Goal: Information Seeking & Learning: Learn about a topic

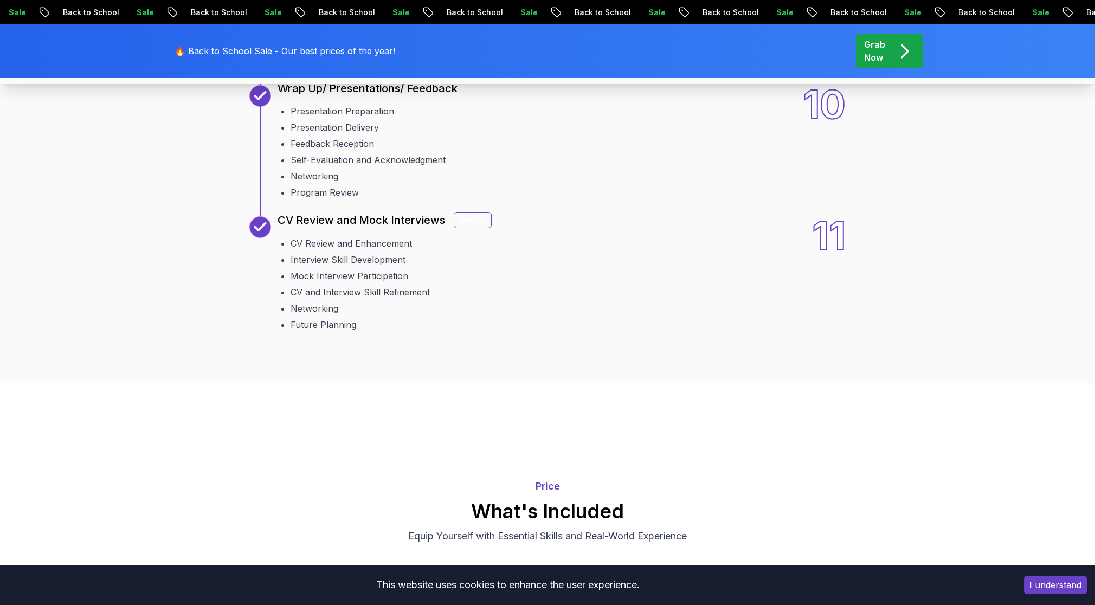
click at [1064, 575] on button "I understand" at bounding box center [1055, 585] width 63 height 18
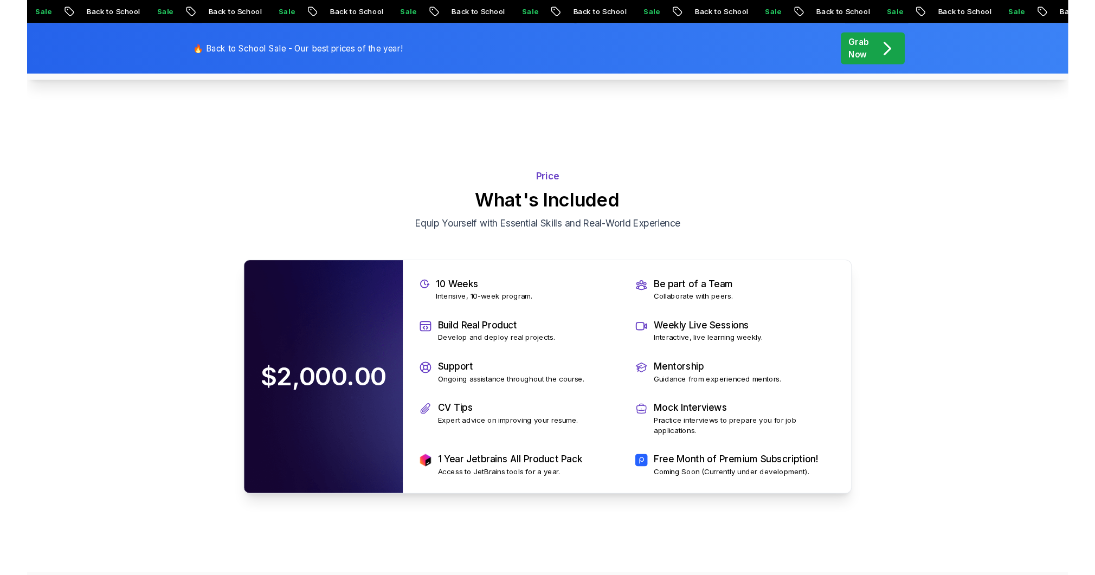
scroll to position [2308, 0]
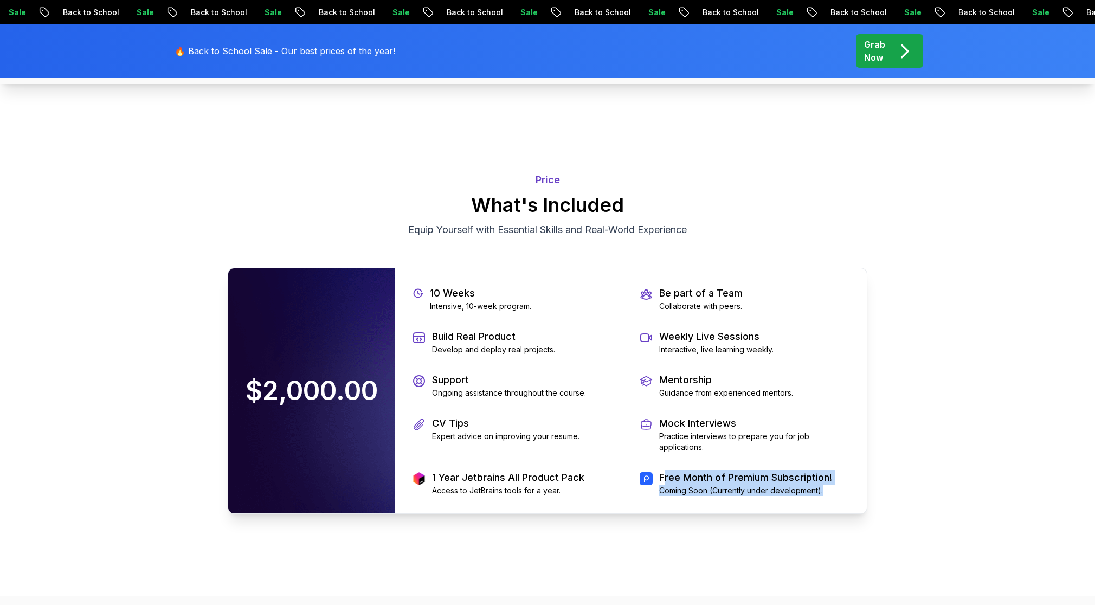
drag, startPoint x: 830, startPoint y: 490, endPoint x: 667, endPoint y: 481, distance: 163.5
click at [667, 481] on div "Free Month of Premium Subscription! Coming Soon (Currently under development)." at bounding box center [745, 483] width 173 height 26
click at [665, 478] on p "Free Month of Premium Subscription!" at bounding box center [745, 477] width 173 height 15
click at [480, 228] on p "Equip Yourself with Essential Skills and Real-World Experience" at bounding box center [547, 229] width 364 height 15
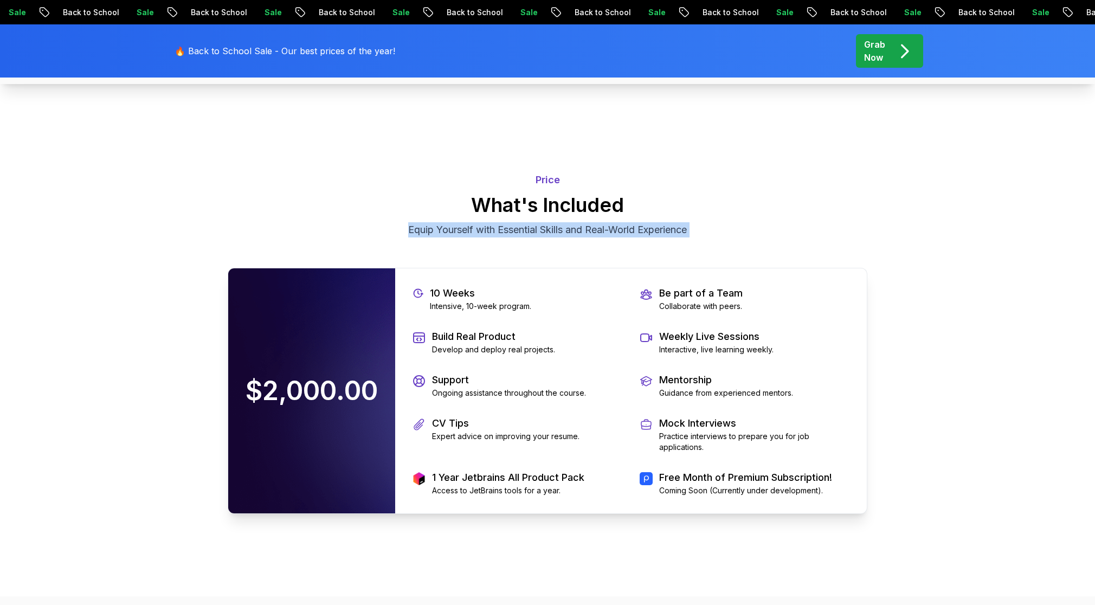
click at [480, 228] on p "Equip Yourself with Essential Skills and Real-World Experience" at bounding box center [547, 229] width 364 height 15
click at [482, 205] on h2 "What's Included" at bounding box center [548, 205] width 640 height 22
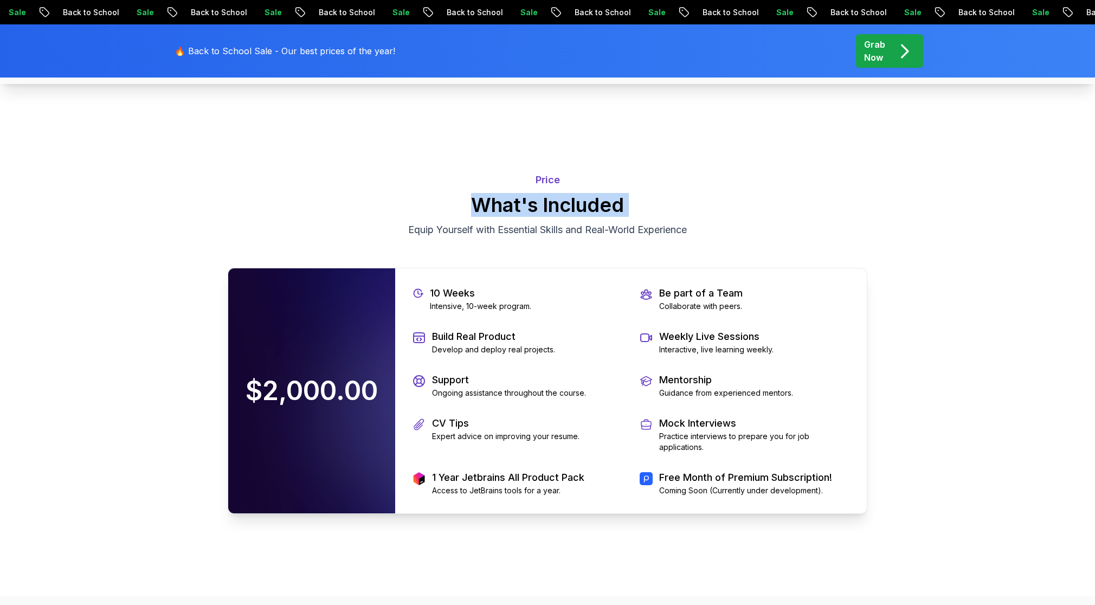
click at [482, 205] on h2 "What's Included" at bounding box center [548, 205] width 640 height 22
drag, startPoint x: 715, startPoint y: 224, endPoint x: 532, endPoint y: 168, distance: 191.2
click at [532, 168] on div "Price What's Included Equip Yourself with Essential Skills and Real-World Exper…" at bounding box center [548, 204] width 640 height 91
click at [534, 170] on div "Price What's Included Equip Yourself with Essential Skills and Real-World Exper…" at bounding box center [548, 204] width 640 height 91
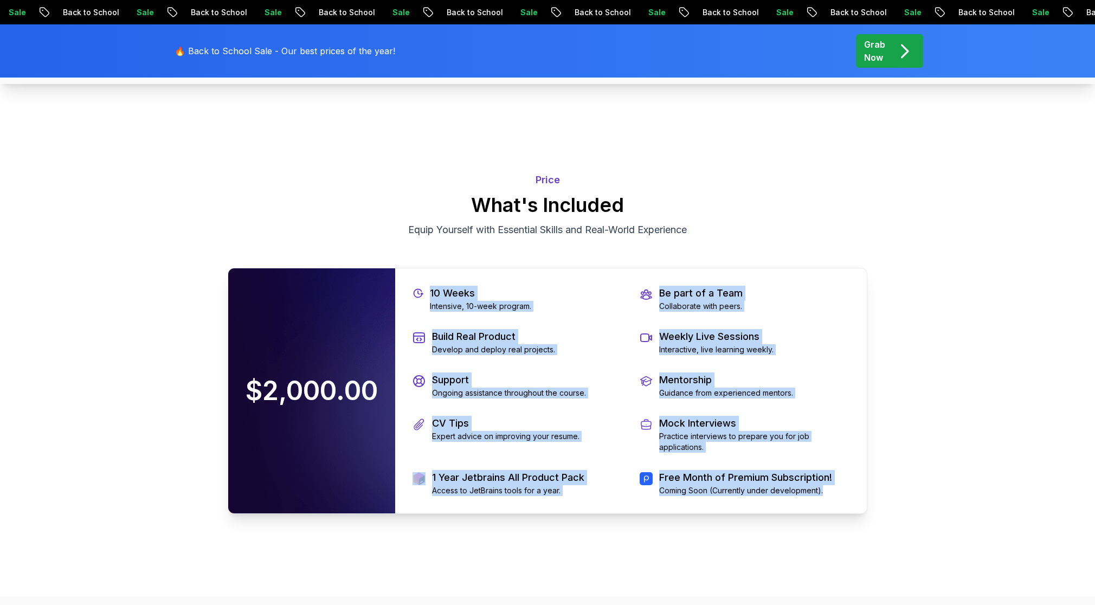
drag, startPoint x: 825, startPoint y: 489, endPoint x: 413, endPoint y: 290, distance: 457.9
click at [413, 290] on div "10 Weeks Intensive, 10-week program. Be part of a Team Collaborate with peers. …" at bounding box center [631, 390] width 472 height 245
drag, startPoint x: 823, startPoint y: 462, endPoint x: 829, endPoint y: 480, distance: 19.5
click at [822, 462] on div "10 Weeks Intensive, 10-week program. Be part of a Team Collaborate with peers. …" at bounding box center [631, 390] width 472 height 245
drag, startPoint x: 830, startPoint y: 490, endPoint x: 419, endPoint y: 288, distance: 457.3
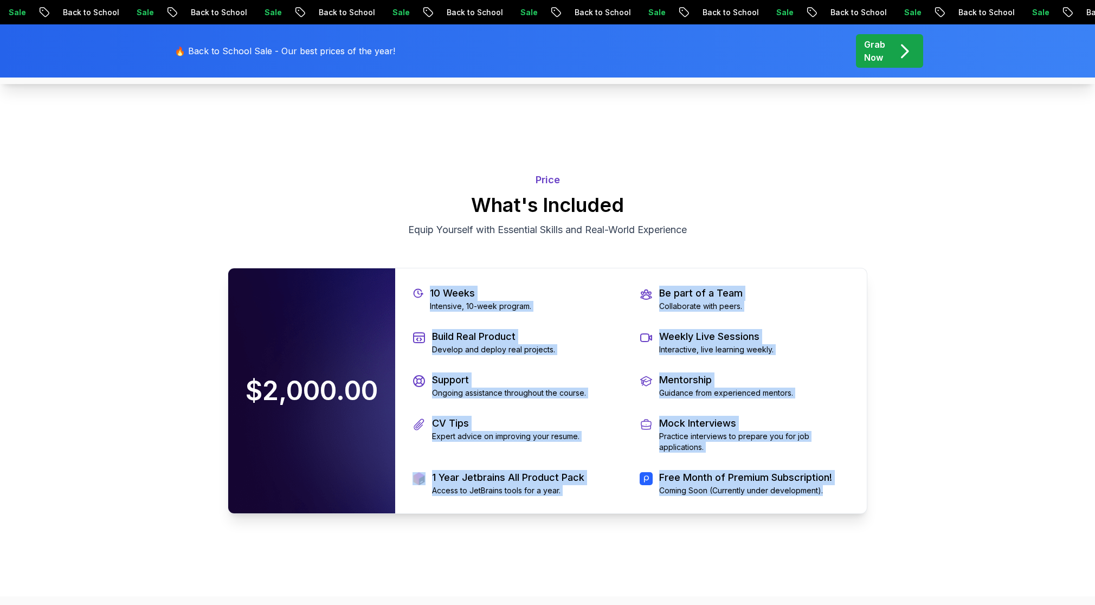
click at [419, 288] on div "10 Weeks Intensive, 10-week program. Be part of a Team Collaborate with peers. …" at bounding box center [631, 390] width 472 height 245
drag, startPoint x: 825, startPoint y: 483, endPoint x: 830, endPoint y: 486, distance: 5.9
click at [825, 483] on p "Free Month of Premium Subscription!" at bounding box center [745, 477] width 173 height 15
drag, startPoint x: 825, startPoint y: 490, endPoint x: 428, endPoint y: 290, distance: 445.0
click at [428, 290] on div "10 Weeks Intensive, 10-week program. Be part of a Team Collaborate with peers. …" at bounding box center [631, 390] width 472 height 245
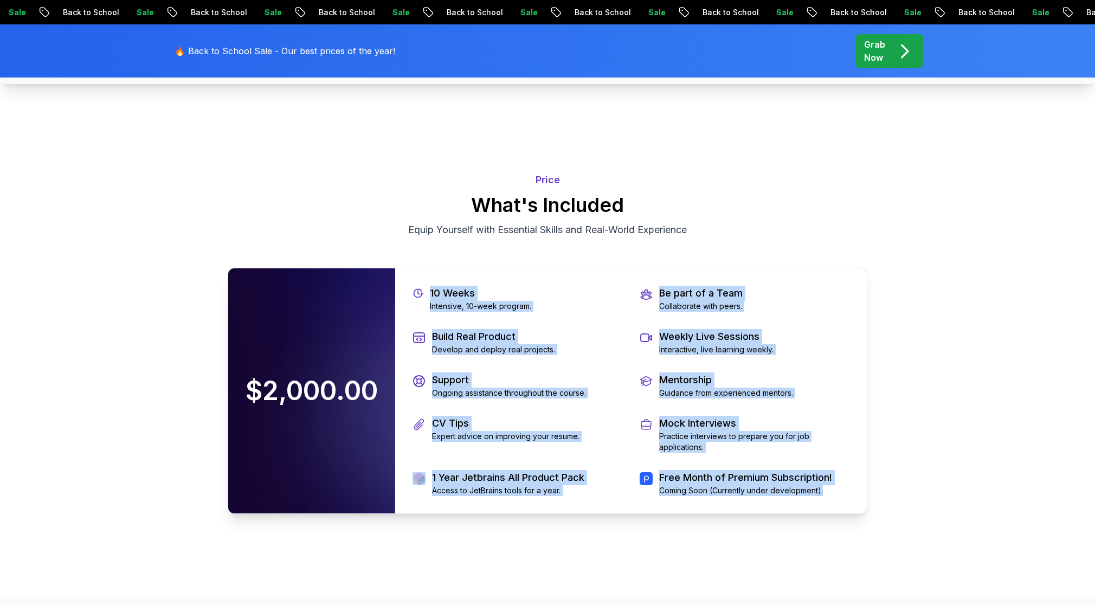
click at [798, 454] on div "10 Weeks Intensive, 10-week program. Be part of a Team Collaborate with peers. …" at bounding box center [631, 390] width 472 height 245
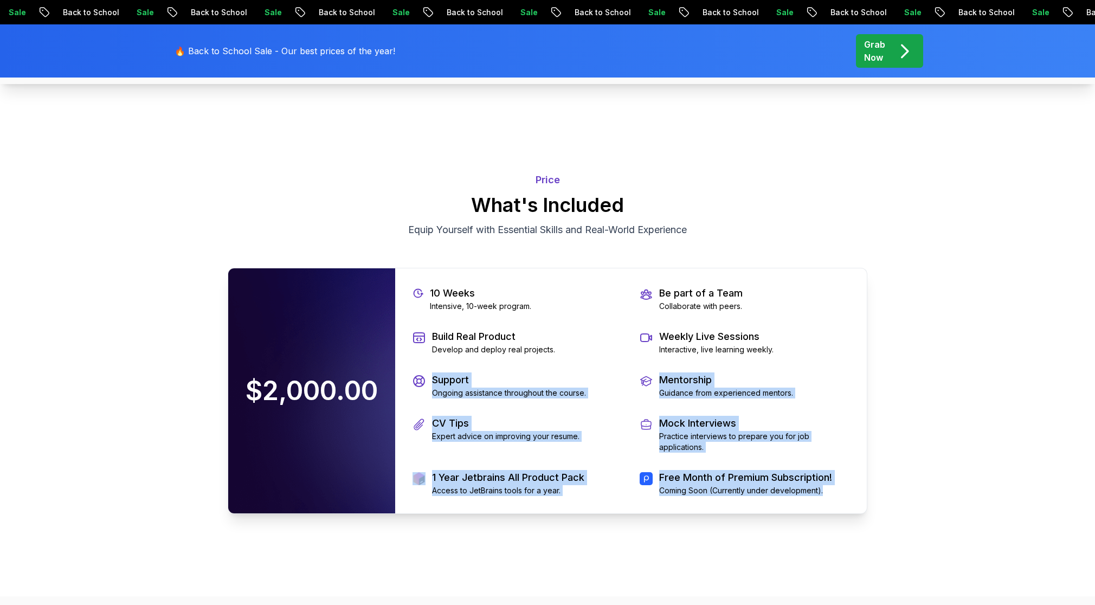
drag, startPoint x: 828, startPoint y: 492, endPoint x: 420, endPoint y: 371, distance: 426.0
click at [420, 371] on div "10 Weeks Intensive, 10-week program. Be part of a Team Collaborate with peers. …" at bounding box center [631, 390] width 472 height 245
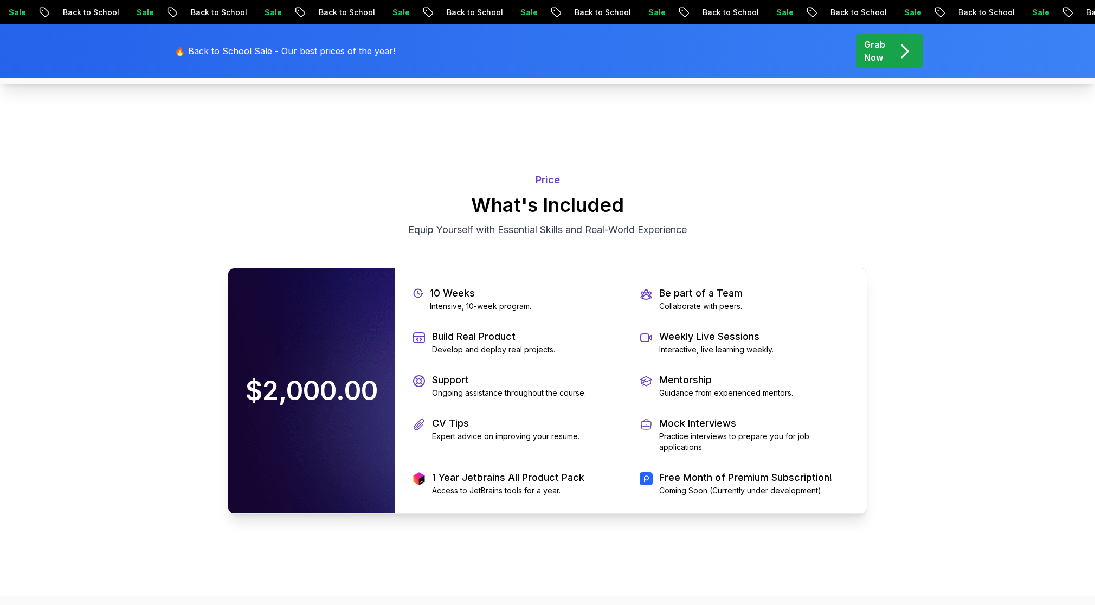
click at [444, 470] on p "1 Year Jetbrains All Product Pack" at bounding box center [508, 477] width 152 height 15
drag, startPoint x: 435, startPoint y: 474, endPoint x: 554, endPoint y: 467, distance: 119.5
click at [554, 467] on div "10 Weeks Intensive, 10-week program. Be part of a Team Collaborate with peers. …" at bounding box center [631, 390] width 472 height 245
drag, startPoint x: 594, startPoint y: 474, endPoint x: 437, endPoint y: 474, distance: 156.7
click at [438, 474] on div "1 Year Jetbrains All Product Pack Access to JetBrains tools for a year." at bounding box center [518, 483] width 210 height 26
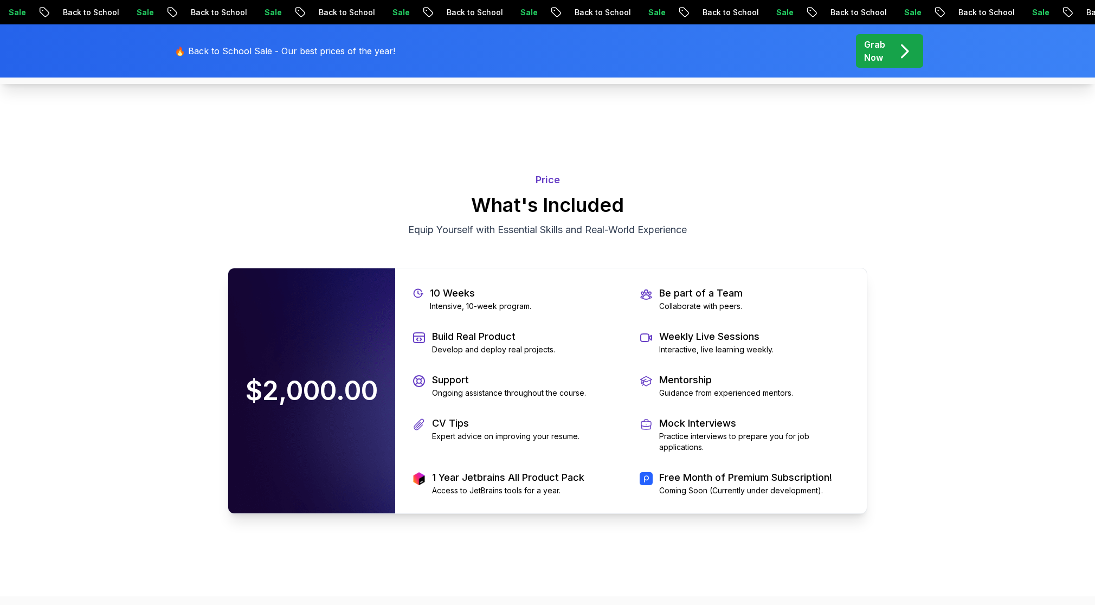
click at [454, 483] on p "1 Year Jetbrains All Product Pack" at bounding box center [508, 477] width 152 height 15
drag, startPoint x: 436, startPoint y: 484, endPoint x: 589, endPoint y: 475, distance: 153.1
click at [586, 478] on div "1 Year Jetbrains All Product Pack Access to JetBrains tools for a year." at bounding box center [518, 483] width 210 height 26
drag, startPoint x: 434, startPoint y: 477, endPoint x: 607, endPoint y: 474, distance: 173.0
click at [607, 474] on div "1 Year Jetbrains All Product Pack Access to JetBrains tools for a year." at bounding box center [518, 483] width 210 height 26
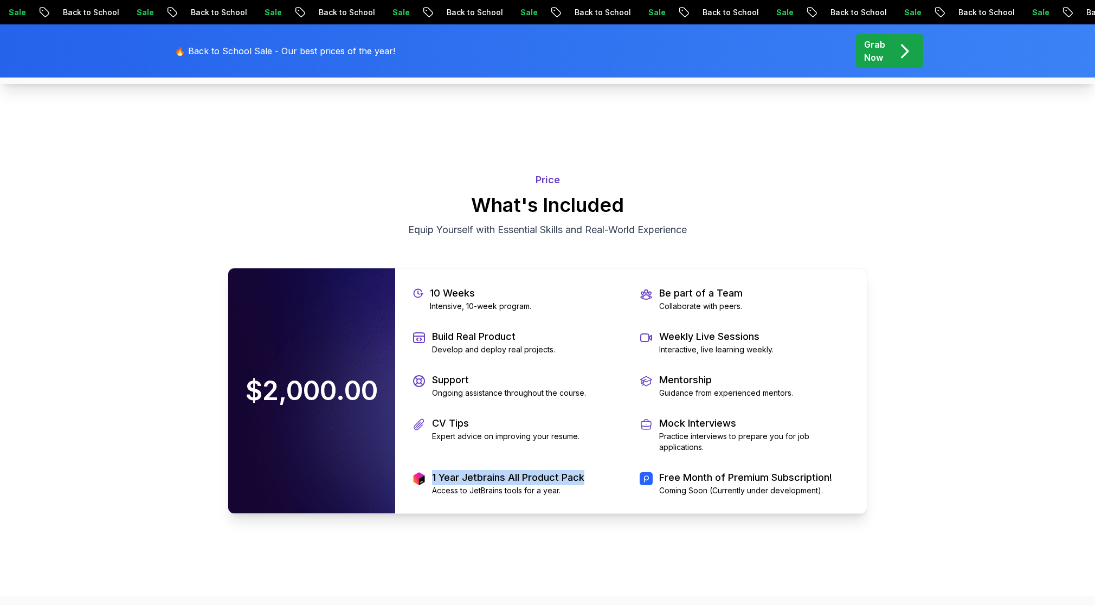
click at [581, 472] on p "1 Year Jetbrains All Product Pack" at bounding box center [508, 477] width 152 height 15
drag, startPoint x: 588, startPoint y: 473, endPoint x: 434, endPoint y: 473, distance: 154.0
click at [434, 473] on div "1 Year Jetbrains All Product Pack Access to JetBrains tools for a year." at bounding box center [518, 483] width 210 height 26
click at [434, 473] on p "1 Year Jetbrains All Product Pack" at bounding box center [508, 477] width 152 height 15
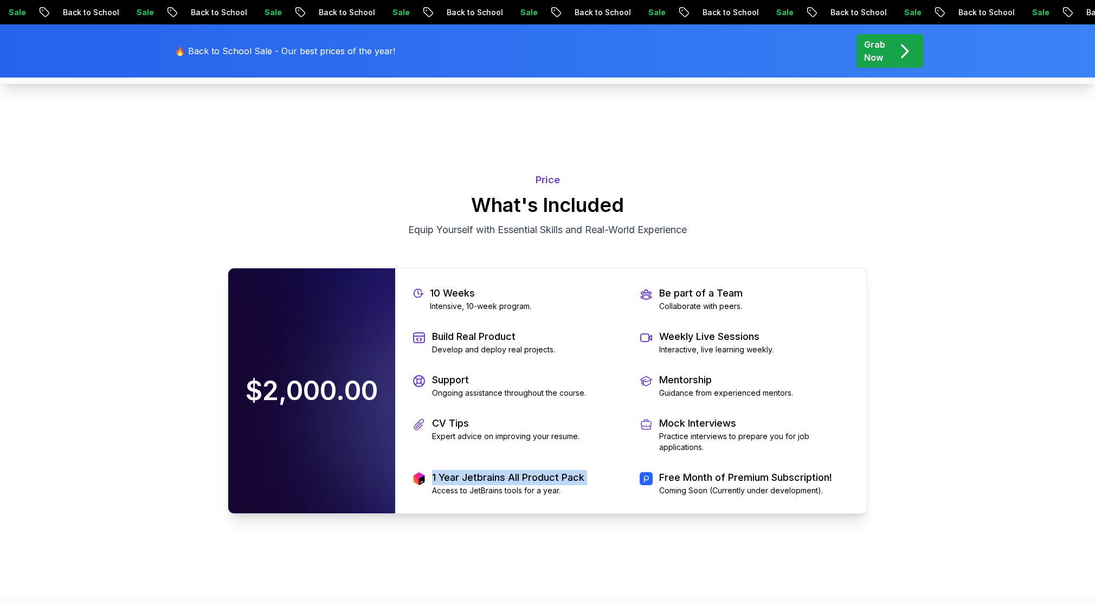
click at [434, 473] on p "1 Year Jetbrains All Product Pack" at bounding box center [508, 477] width 152 height 15
click at [592, 473] on div "1 Year Jetbrains All Product Pack Access to JetBrains tools for a year." at bounding box center [518, 483] width 210 height 26
drag, startPoint x: 590, startPoint y: 475, endPoint x: 415, endPoint y: 475, distance: 174.6
click at [415, 475] on div "1 Year Jetbrains All Product Pack Access to JetBrains tools for a year." at bounding box center [518, 483] width 210 height 26
click at [438, 476] on p "1 Year Jetbrains All Product Pack" at bounding box center [508, 477] width 152 height 15
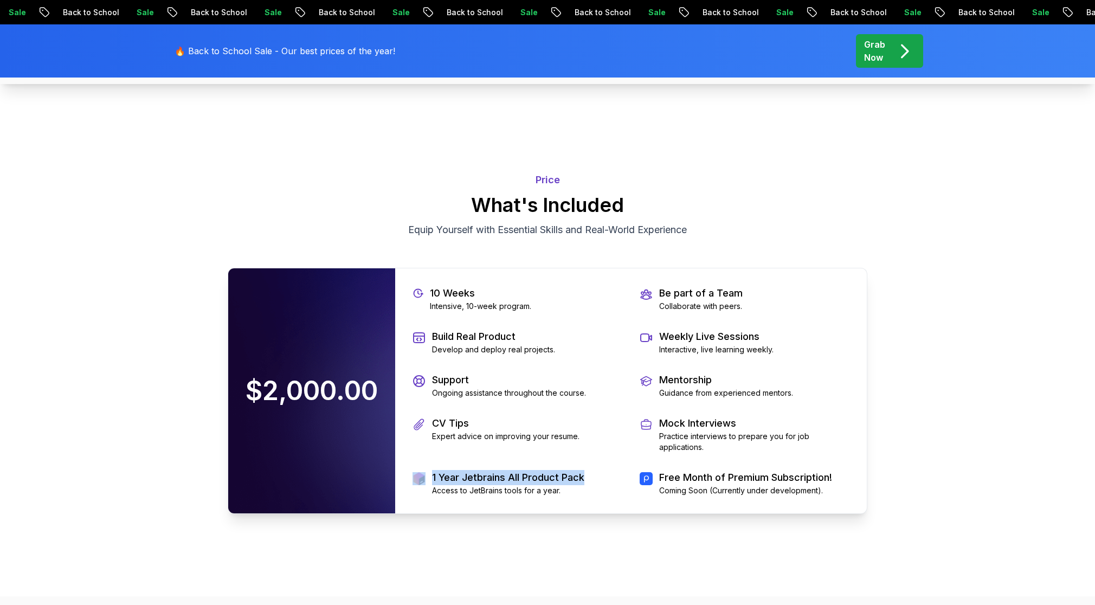
drag, startPoint x: 575, startPoint y: 477, endPoint x: 410, endPoint y: 476, distance: 165.4
click at [410, 476] on div "10 Weeks Intensive, 10-week program. Be part of a Team Collaborate with peers. …" at bounding box center [631, 390] width 472 height 245
click at [826, 485] on p "Coming Soon (Currently under development)." at bounding box center [745, 490] width 173 height 11
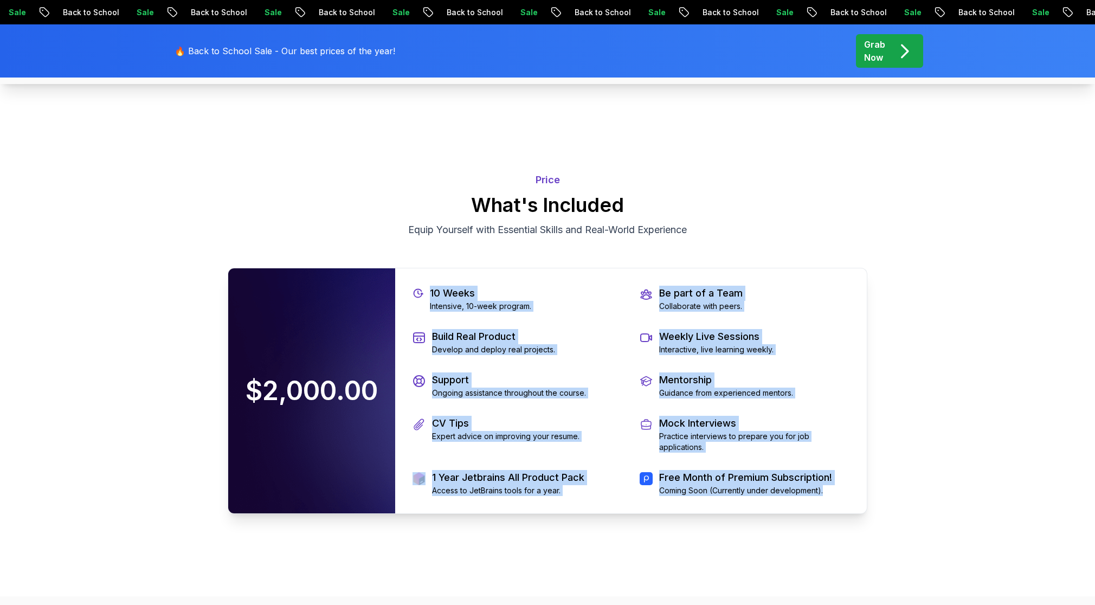
drag, startPoint x: 822, startPoint y: 489, endPoint x: 425, endPoint y: 275, distance: 451.2
click at [424, 275] on div "10 Weeks Intensive, 10-week program. Be part of a Team Collaborate with peers. …" at bounding box center [631, 390] width 472 height 245
click at [832, 493] on p "Coming Soon (Currently under development)." at bounding box center [745, 490] width 173 height 11
drag, startPoint x: 833, startPoint y: 492, endPoint x: 429, endPoint y: 296, distance: 448.4
click at [429, 296] on div "10 Weeks Intensive, 10-week program. Be part of a Team Collaborate with peers. …" at bounding box center [631, 390] width 472 height 245
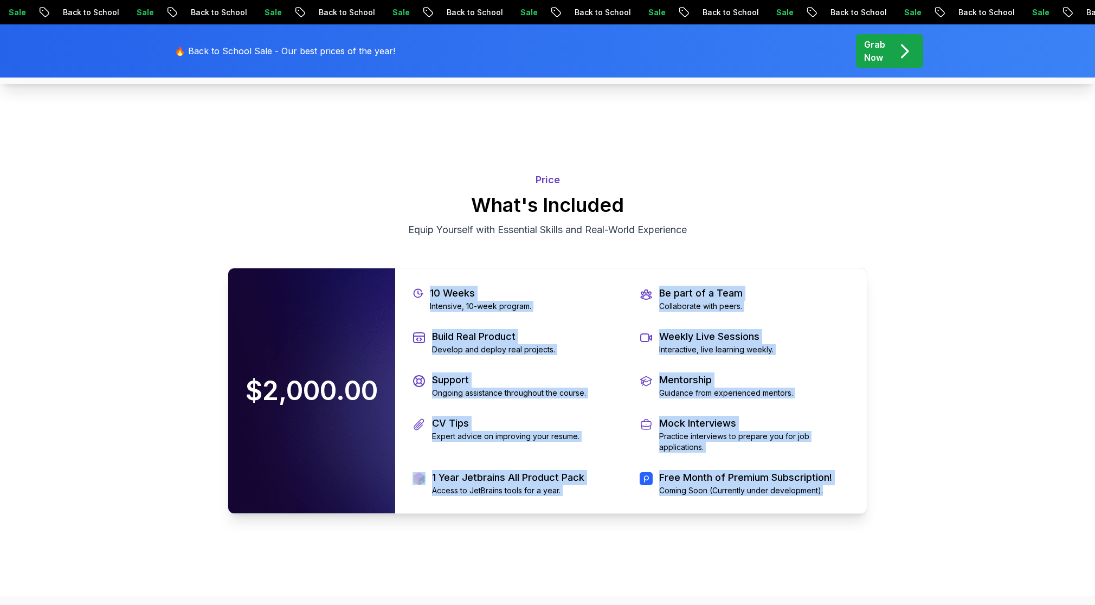
click at [789, 483] on p "Free Month of Premium Subscription!" at bounding box center [745, 477] width 173 height 15
drag, startPoint x: 836, startPoint y: 491, endPoint x: 426, endPoint y: 293, distance: 454.7
click at [426, 293] on div "10 Weeks Intensive, 10-week program. Be part of a Team Collaborate with peers. …" at bounding box center [631, 390] width 472 height 245
drag, startPoint x: 497, startPoint y: 332, endPoint x: 484, endPoint y: 335, distance: 13.7
click at [497, 333] on p "Build Real Product" at bounding box center [493, 336] width 123 height 15
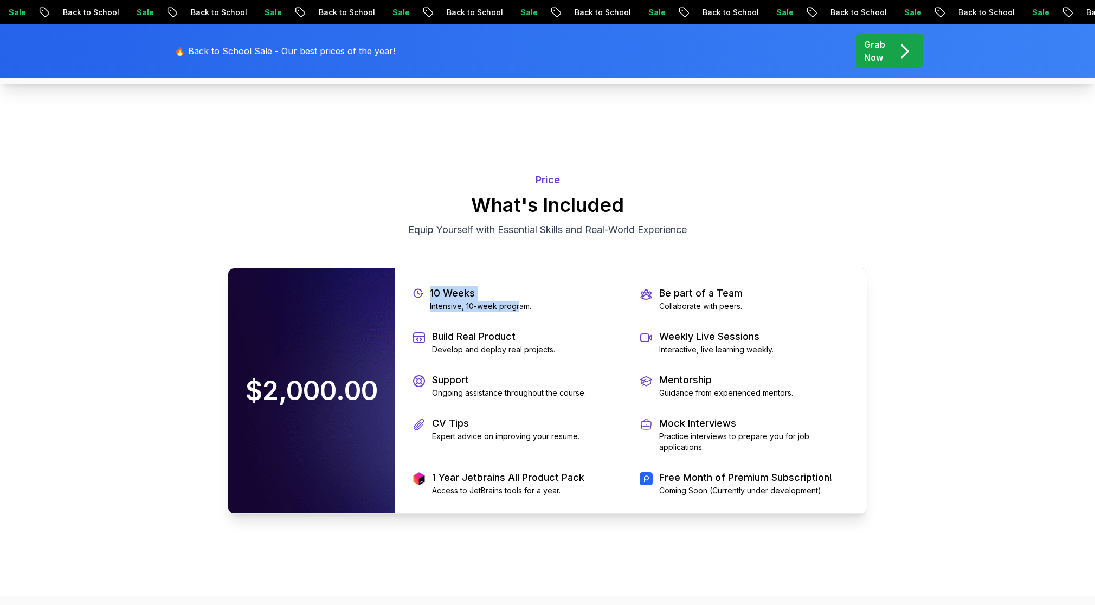
drag, startPoint x: 432, startPoint y: 291, endPoint x: 522, endPoint y: 310, distance: 92.0
click at [521, 310] on div "10 Weeks Intensive, 10-week program." at bounding box center [480, 299] width 101 height 26
drag, startPoint x: 538, startPoint y: 310, endPoint x: 431, endPoint y: 293, distance: 108.7
click at [431, 293] on div "10 Weeks Intensive, 10-week program." at bounding box center [518, 299] width 210 height 26
drag, startPoint x: 813, startPoint y: 487, endPoint x: 825, endPoint y: 488, distance: 11.9
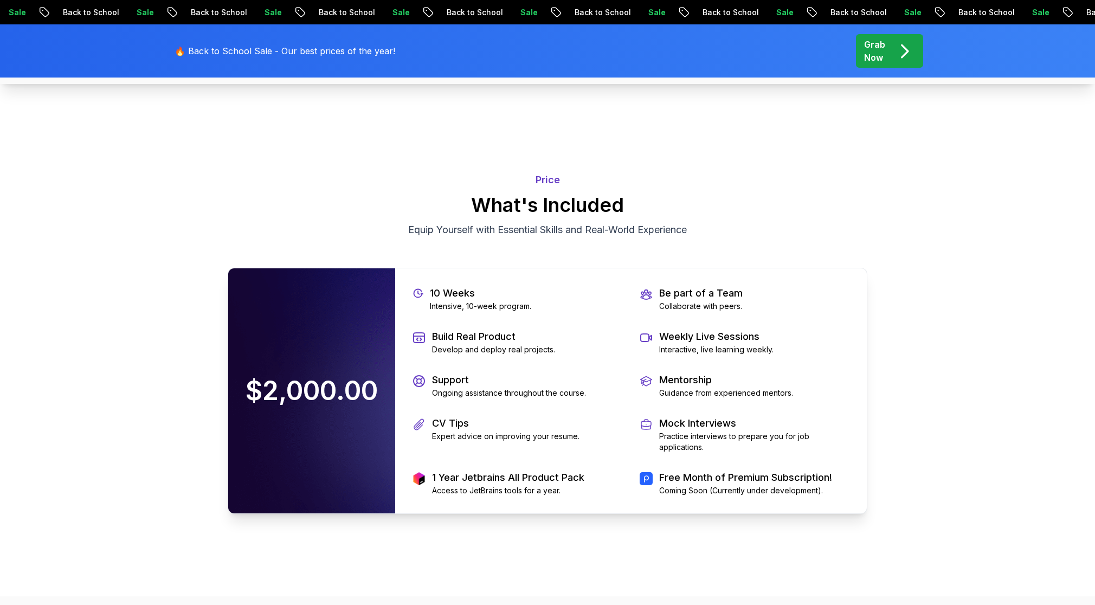
click at [814, 487] on p "Coming Soon (Currently under development)." at bounding box center [745, 490] width 173 height 11
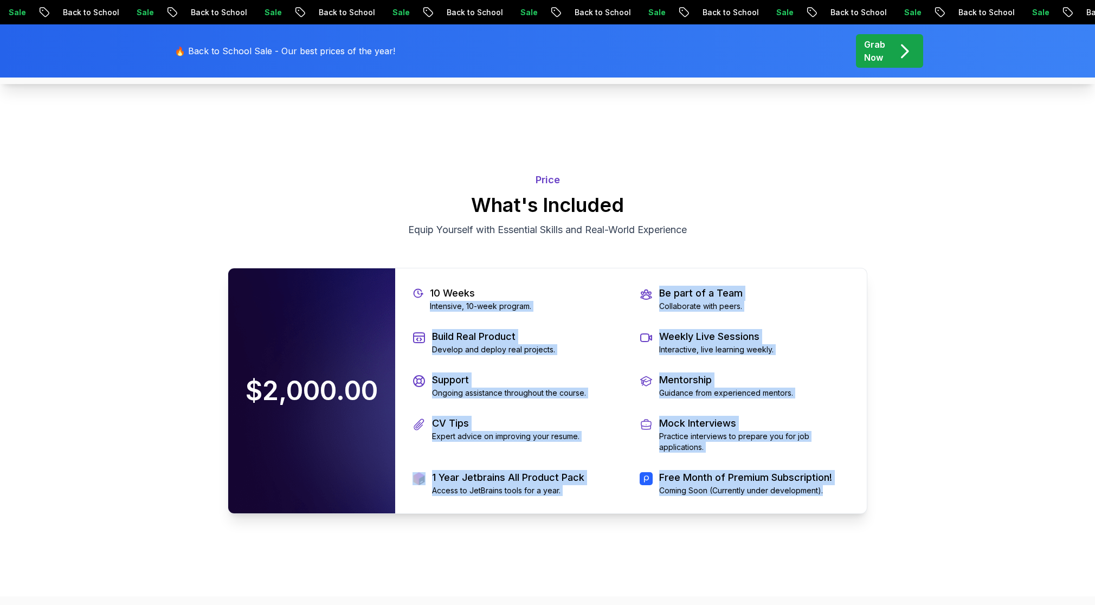
drag, startPoint x: 818, startPoint y: 488, endPoint x: 429, endPoint y: 300, distance: 431.7
click at [429, 300] on div "10 Weeks Intensive, 10-week program. Be part of a Team Collaborate with peers. …" at bounding box center [631, 390] width 472 height 245
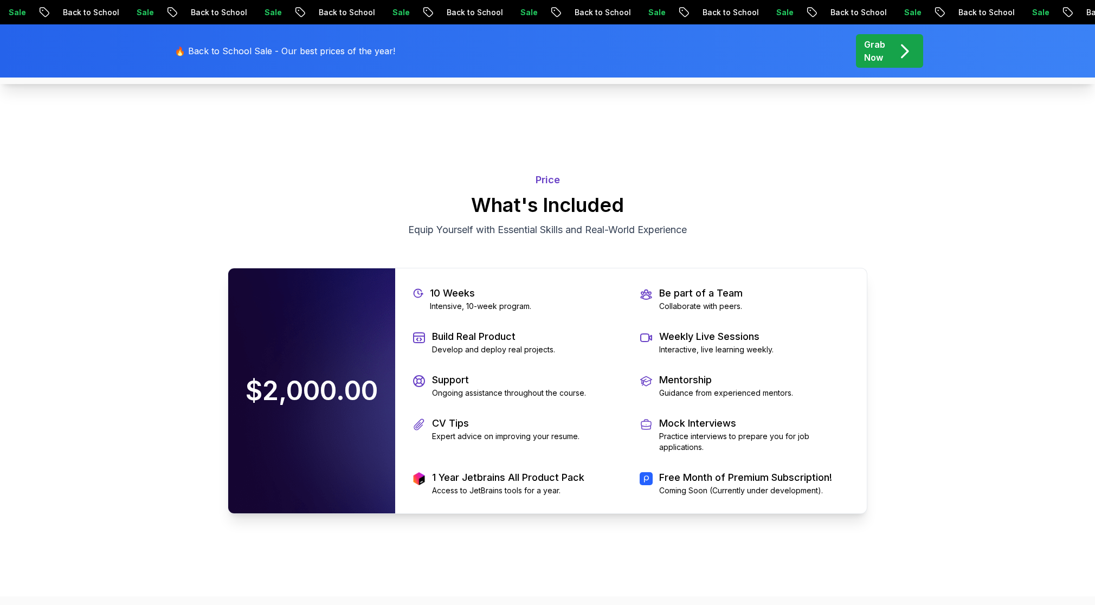
drag, startPoint x: 603, startPoint y: 506, endPoint x: 772, endPoint y: 487, distance: 170.2
click at [603, 507] on div "10 Weeks Intensive, 10-week program. Be part of a Team Collaborate with peers. …" at bounding box center [631, 390] width 472 height 245
drag, startPoint x: 836, startPoint y: 494, endPoint x: 657, endPoint y: 473, distance: 179.6
click at [657, 473] on div "Free Month of Premium Subscription! Coming Soon (Currently under development)." at bounding box center [745, 483] width 210 height 26
click at [608, 448] on div "CV Tips Expert advice on improving your resume." at bounding box center [518, 434] width 210 height 37
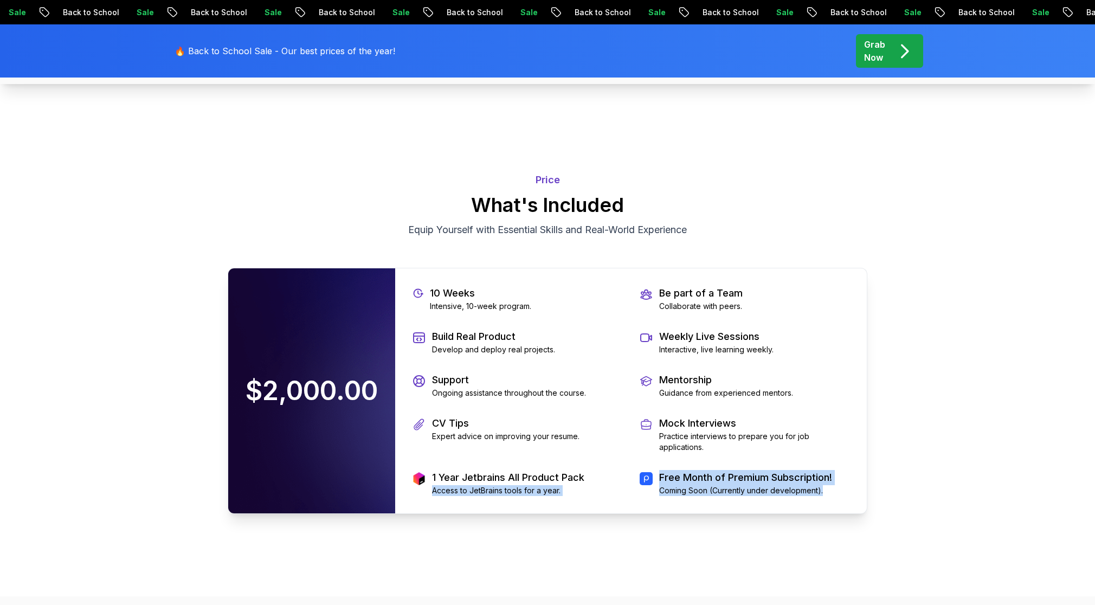
drag, startPoint x: 787, startPoint y: 491, endPoint x: 605, endPoint y: 468, distance: 184.1
click at [606, 469] on div "10 Weeks Intensive, 10-week program. Be part of a Team Collaborate with peers. …" at bounding box center [631, 390] width 472 height 245
click at [666, 483] on p "Free Month of Premium Subscription!" at bounding box center [745, 477] width 173 height 15
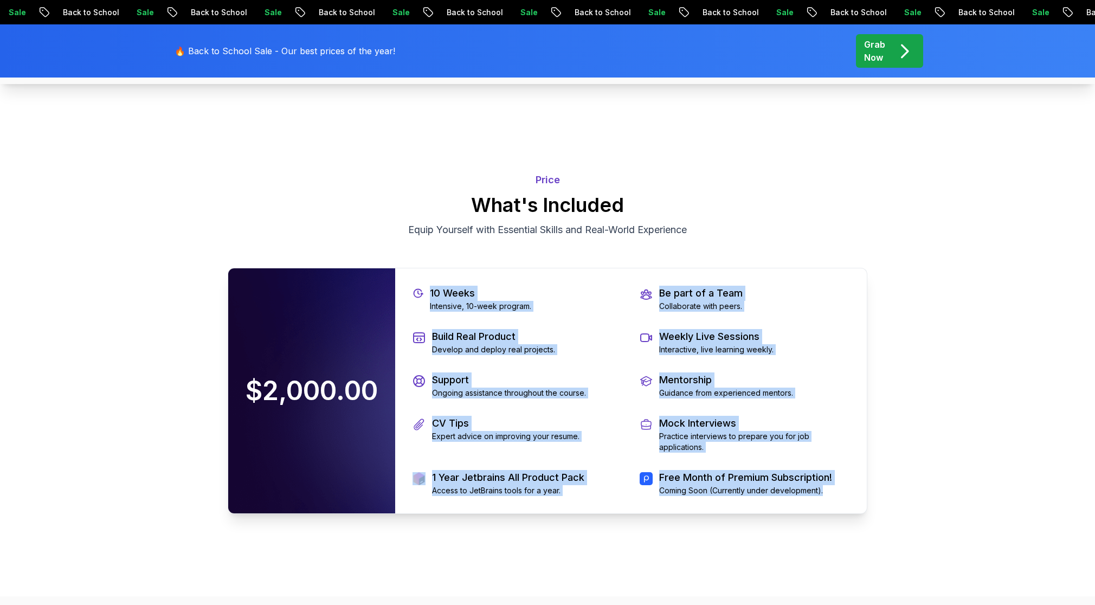
drag, startPoint x: 818, startPoint y: 487, endPoint x: 415, endPoint y: 291, distance: 448.1
click at [415, 291] on div "10 Weeks Intensive, 10-week program. Be part of a Team Collaborate with peers. …" at bounding box center [631, 390] width 472 height 245
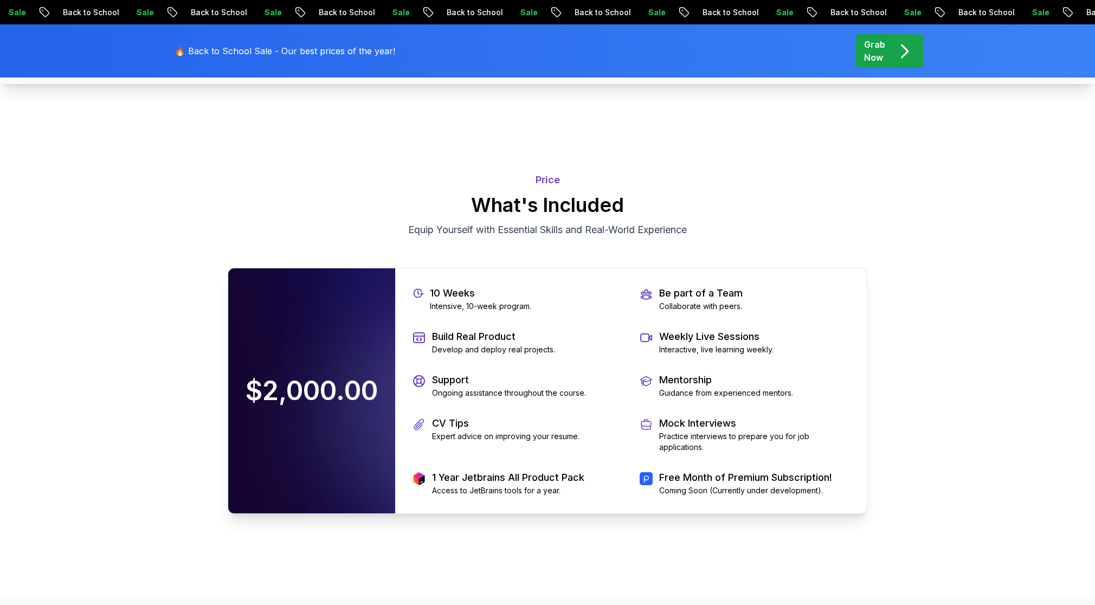
click at [818, 496] on div "10 Weeks Intensive, 10-week program. Be part of a Team Collaborate with peers. …" at bounding box center [631, 390] width 472 height 245
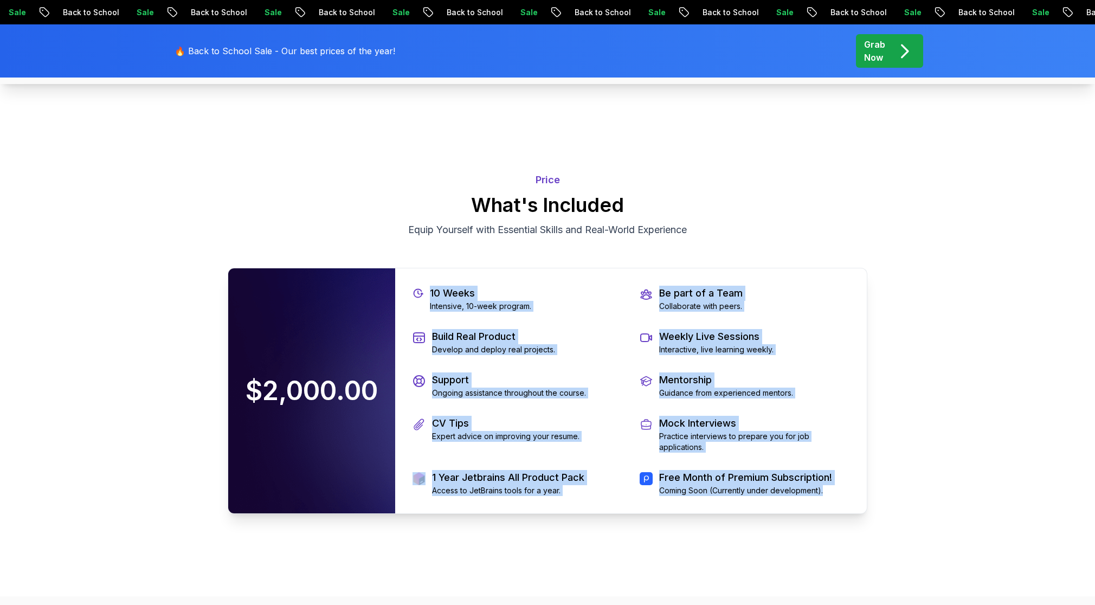
drag, startPoint x: 824, startPoint y: 489, endPoint x: 424, endPoint y: 292, distance: 445.7
click at [424, 292] on div "10 Weeks Intensive, 10-week program. Be part of a Team Collaborate with peers. …" at bounding box center [631, 390] width 472 height 245
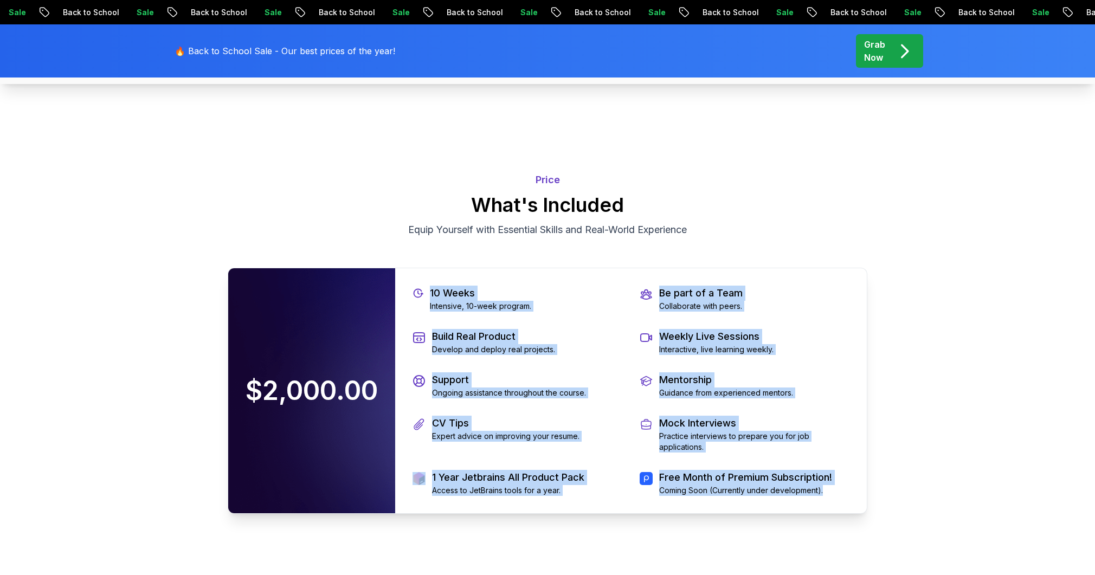
click at [830, 488] on p "Coming Soon (Currently under development)." at bounding box center [745, 490] width 173 height 11
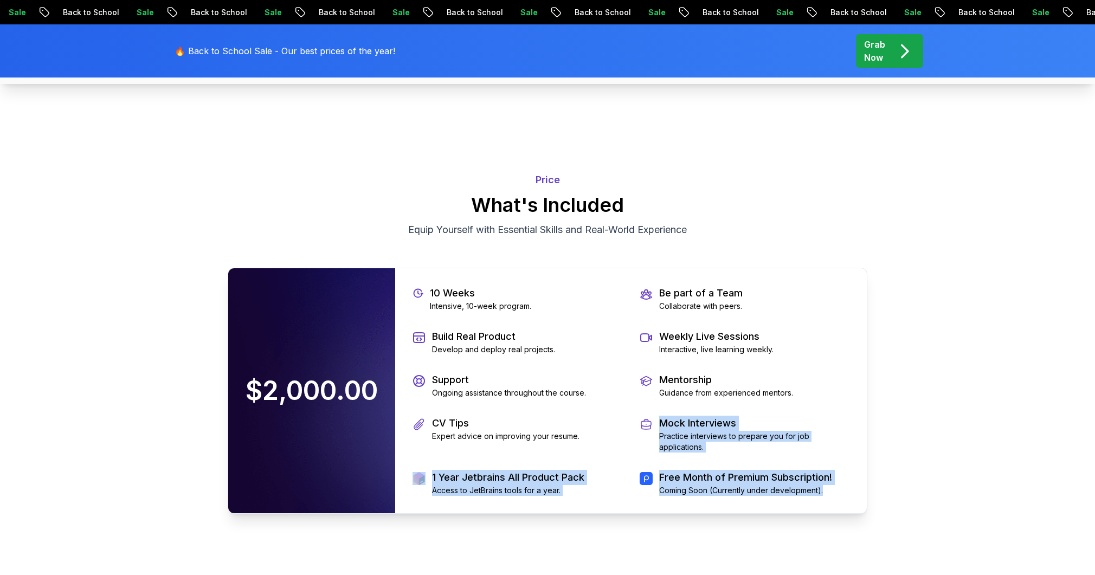
drag, startPoint x: 828, startPoint y: 490, endPoint x: 517, endPoint y: 455, distance: 313.7
click at [517, 455] on div "10 Weeks Intensive, 10-week program. Be part of a Team Collaborate with peers. …" at bounding box center [631, 390] width 472 height 245
click at [839, 490] on div "Free Month of Premium Subscription! Coming Soon (Currently under development)." at bounding box center [745, 483] width 210 height 26
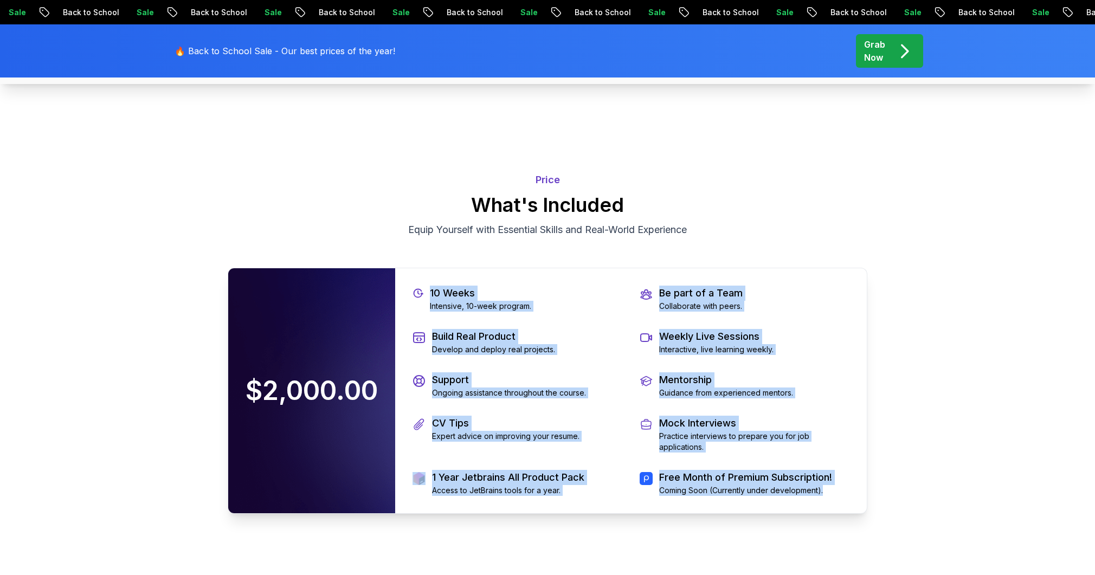
drag, startPoint x: 835, startPoint y: 492, endPoint x: 434, endPoint y: 290, distance: 448.6
click at [433, 290] on div "10 Weeks Intensive, 10-week program. Be part of a Team Collaborate with peers. …" at bounding box center [631, 390] width 472 height 245
click at [839, 489] on div "Free Month of Premium Subscription! Coming Soon (Currently under development)." at bounding box center [745, 483] width 210 height 26
drag, startPoint x: 839, startPoint y: 489, endPoint x: 428, endPoint y: 293, distance: 455.0
click at [428, 293] on div "10 Weeks Intensive, 10-week program. Be part of a Team Collaborate with peers. …" at bounding box center [631, 390] width 472 height 245
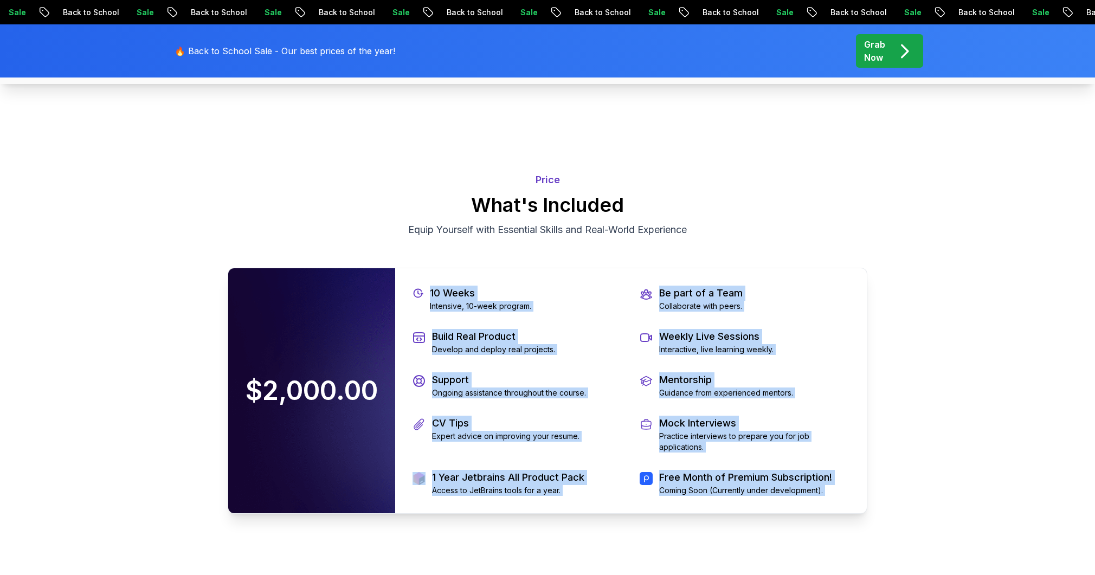
click at [829, 490] on p "Coming Soon (Currently under development)." at bounding box center [745, 490] width 173 height 11
drag, startPoint x: 831, startPoint y: 490, endPoint x: 419, endPoint y: 294, distance: 456.2
click at [419, 294] on div "10 Weeks Intensive, 10-week program. Be part of a Team Collaborate with peers. …" at bounding box center [631, 390] width 472 height 245
drag, startPoint x: 754, startPoint y: 481, endPoint x: 788, endPoint y: 482, distance: 33.6
click at [755, 481] on p "Free Month of Premium Subscription!" at bounding box center [745, 477] width 173 height 15
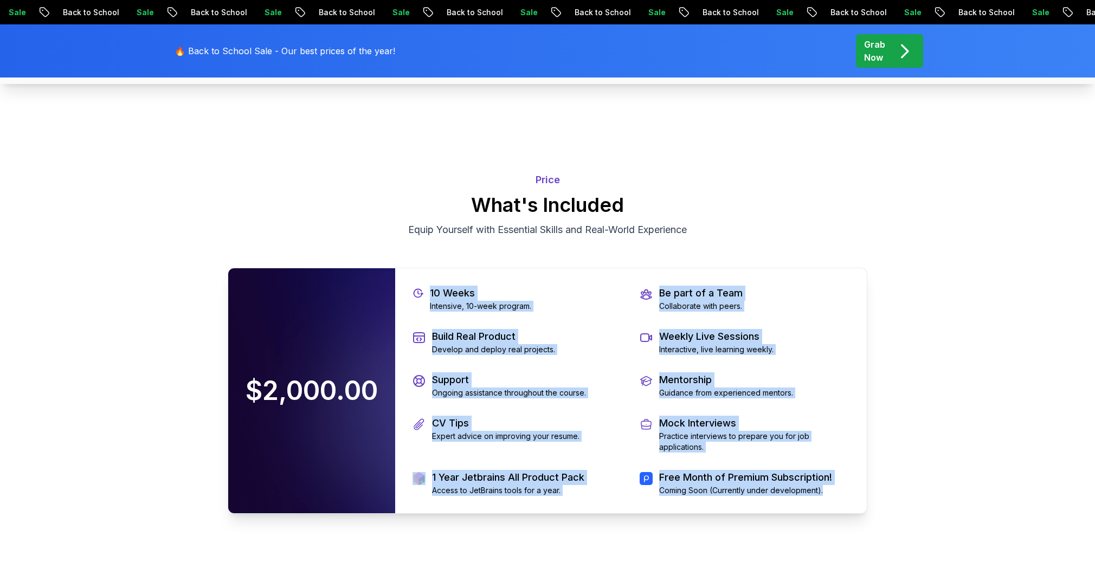
drag, startPoint x: 825, startPoint y: 486, endPoint x: 425, endPoint y: 281, distance: 449.6
click at [425, 281] on div "10 Weeks Intensive, 10-week program. Be part of a Team Collaborate with peers. …" at bounding box center [631, 390] width 472 height 245
click at [459, 298] on p "10 Weeks" at bounding box center [480, 293] width 101 height 15
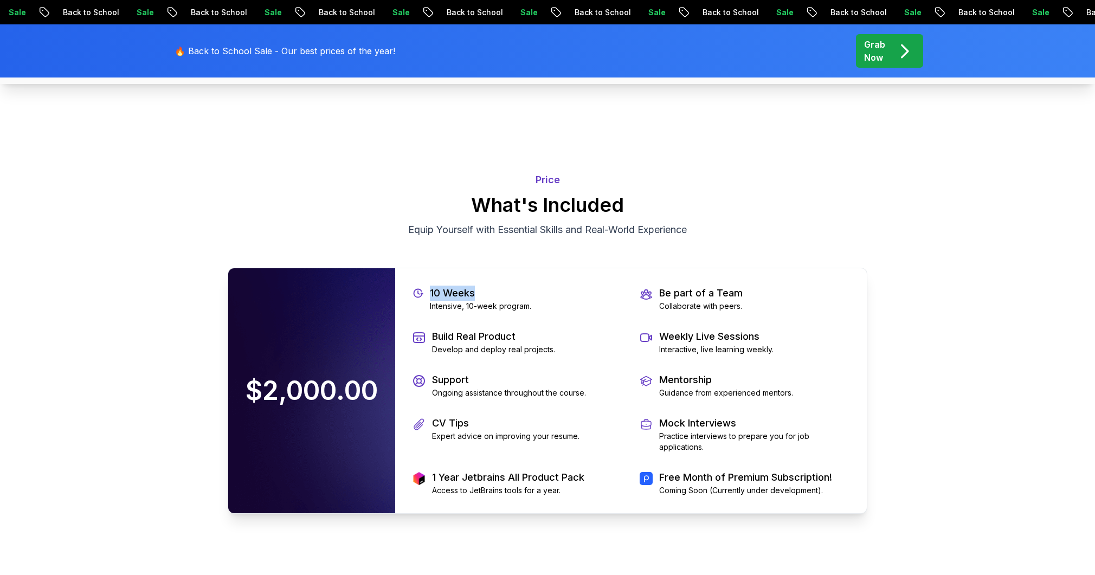
drag, startPoint x: 433, startPoint y: 290, endPoint x: 493, endPoint y: 299, distance: 60.9
click at [492, 298] on p "10 Weeks" at bounding box center [480, 293] width 101 height 15
click at [518, 301] on p "Intensive, 10-week program." at bounding box center [480, 306] width 101 height 11
click at [519, 302] on p "Intensive, 10-week program." at bounding box center [480, 306] width 101 height 11
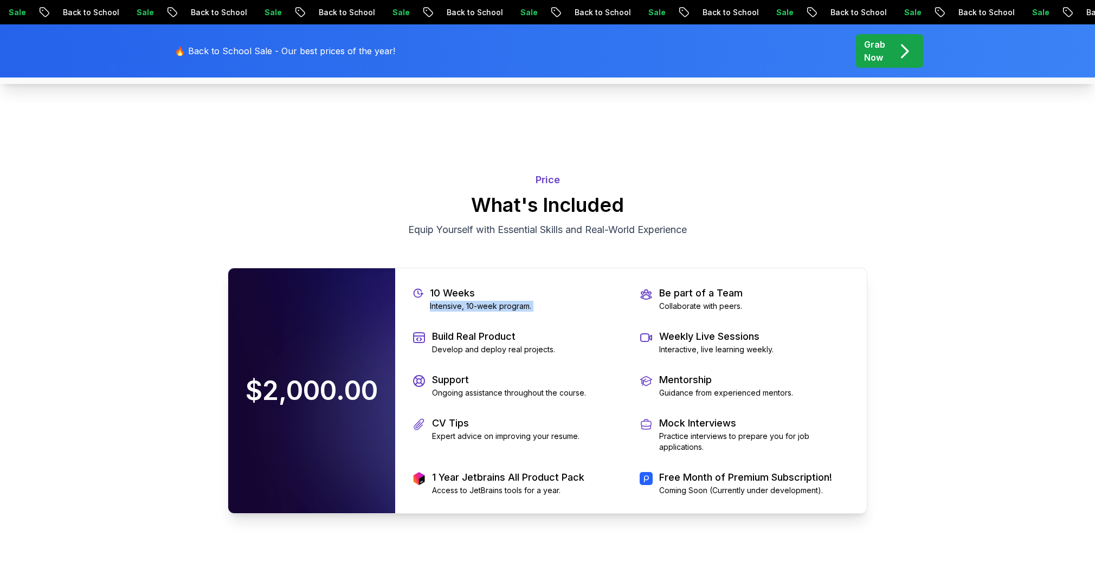
click at [519, 302] on p "Intensive, 10-week program." at bounding box center [480, 306] width 101 height 11
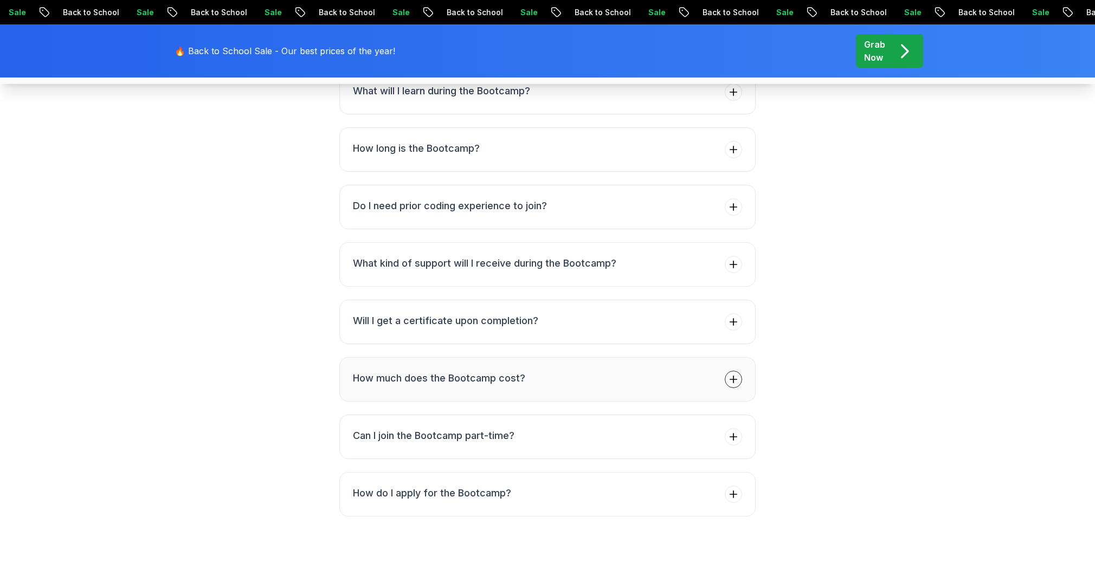
scroll to position [4275, 0]
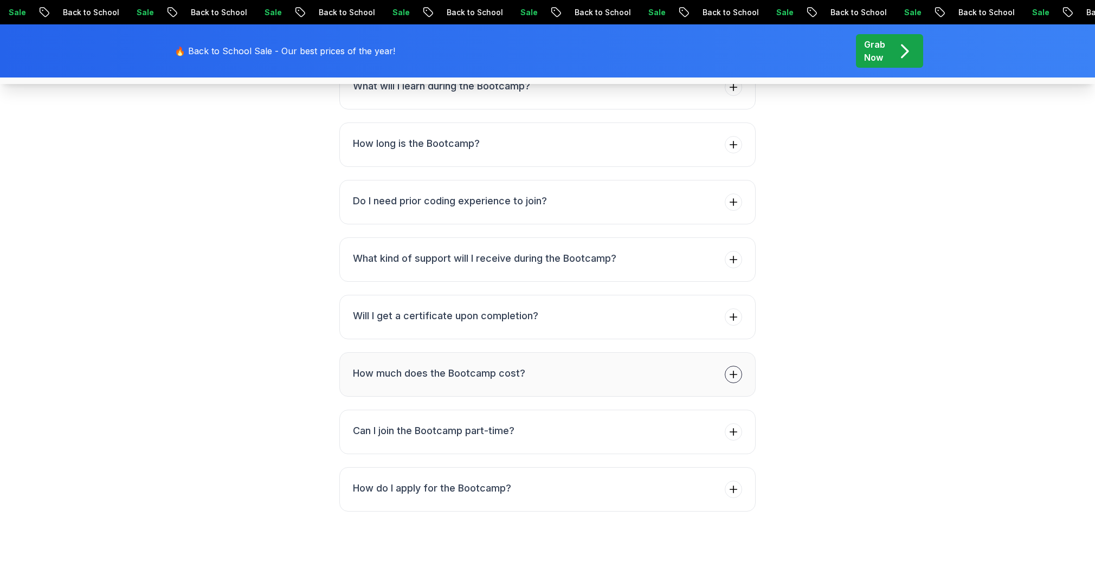
click at [736, 378] on span at bounding box center [733, 374] width 17 height 17
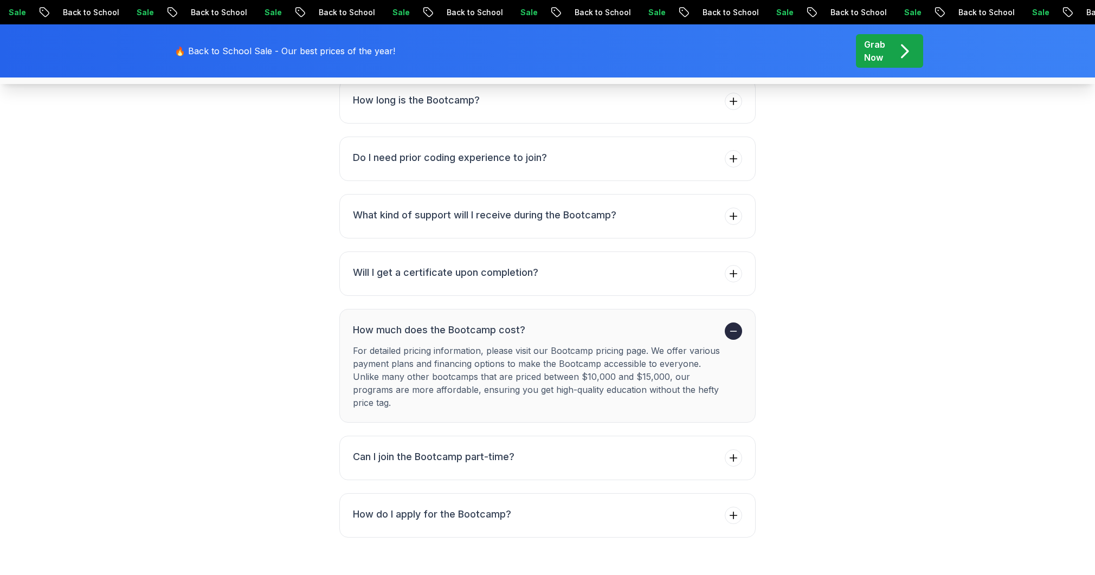
click at [730, 338] on button "How much does the Bootcamp cost? For detailed pricing information, please visit…" at bounding box center [547, 366] width 416 height 114
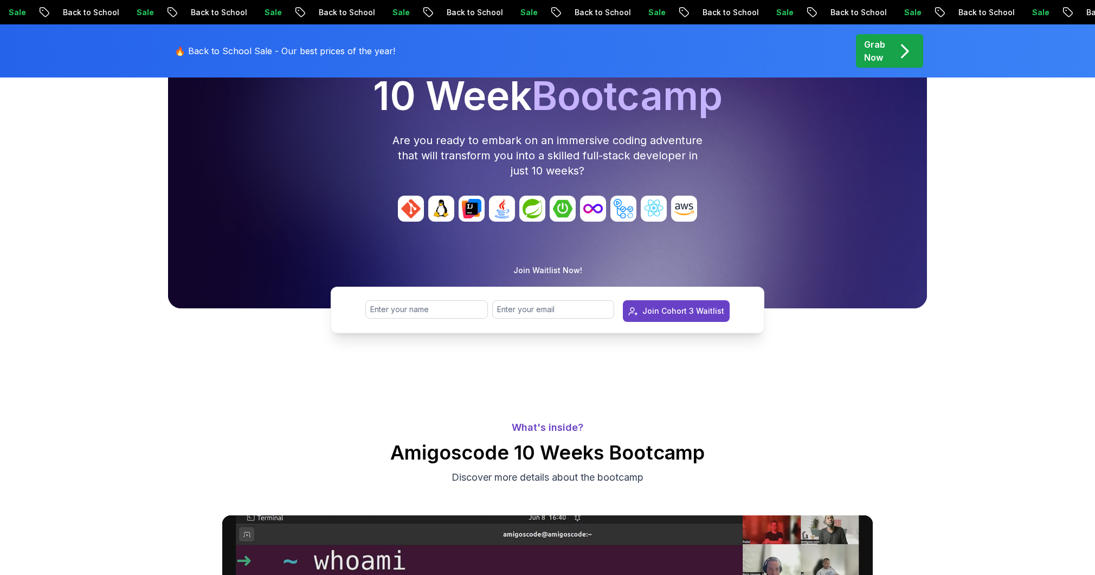
scroll to position [0, 0]
